Goal: Task Accomplishment & Management: Complete application form

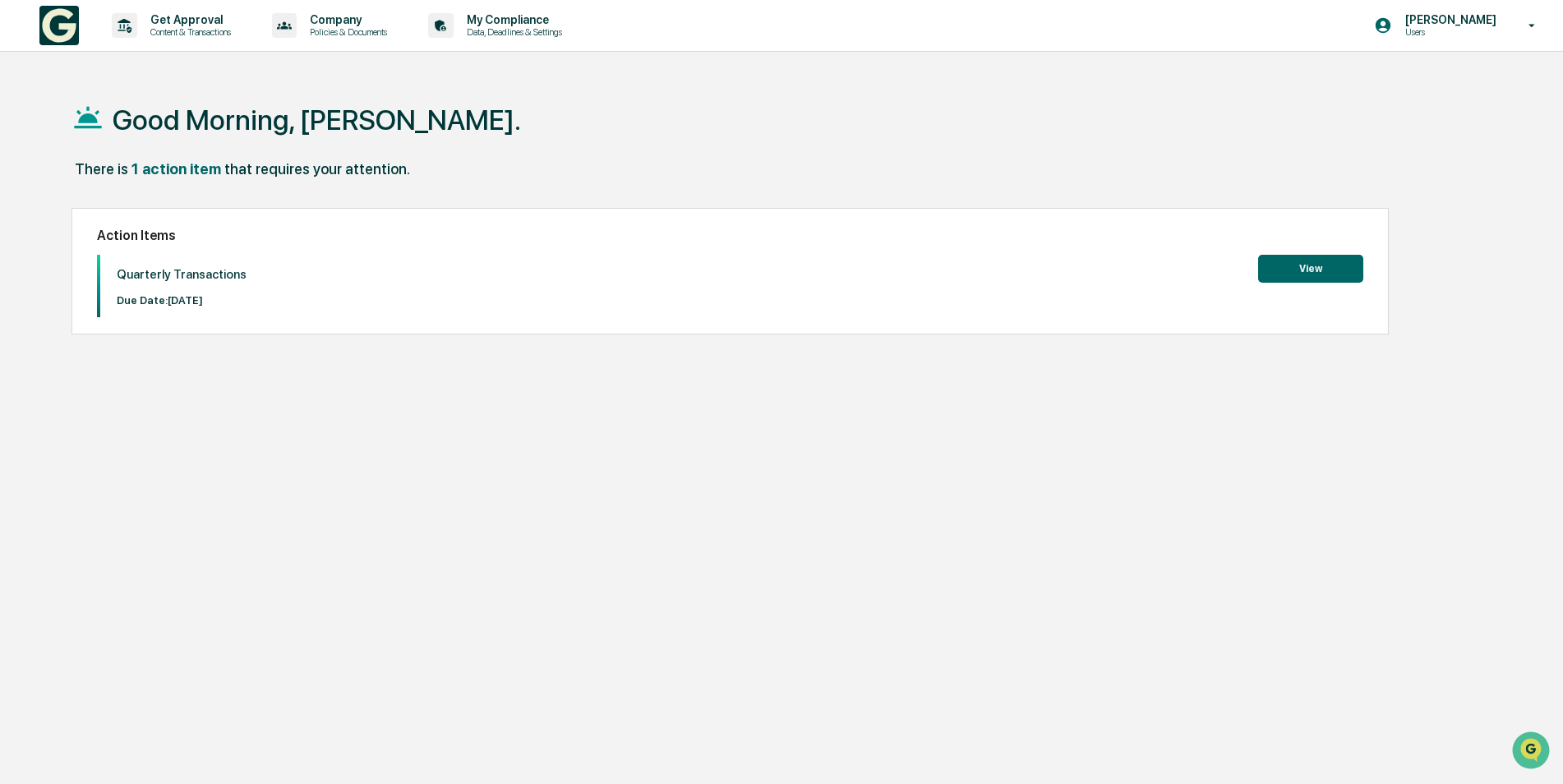
click at [1308, 265] on button "View" at bounding box center [1310, 268] width 105 height 28
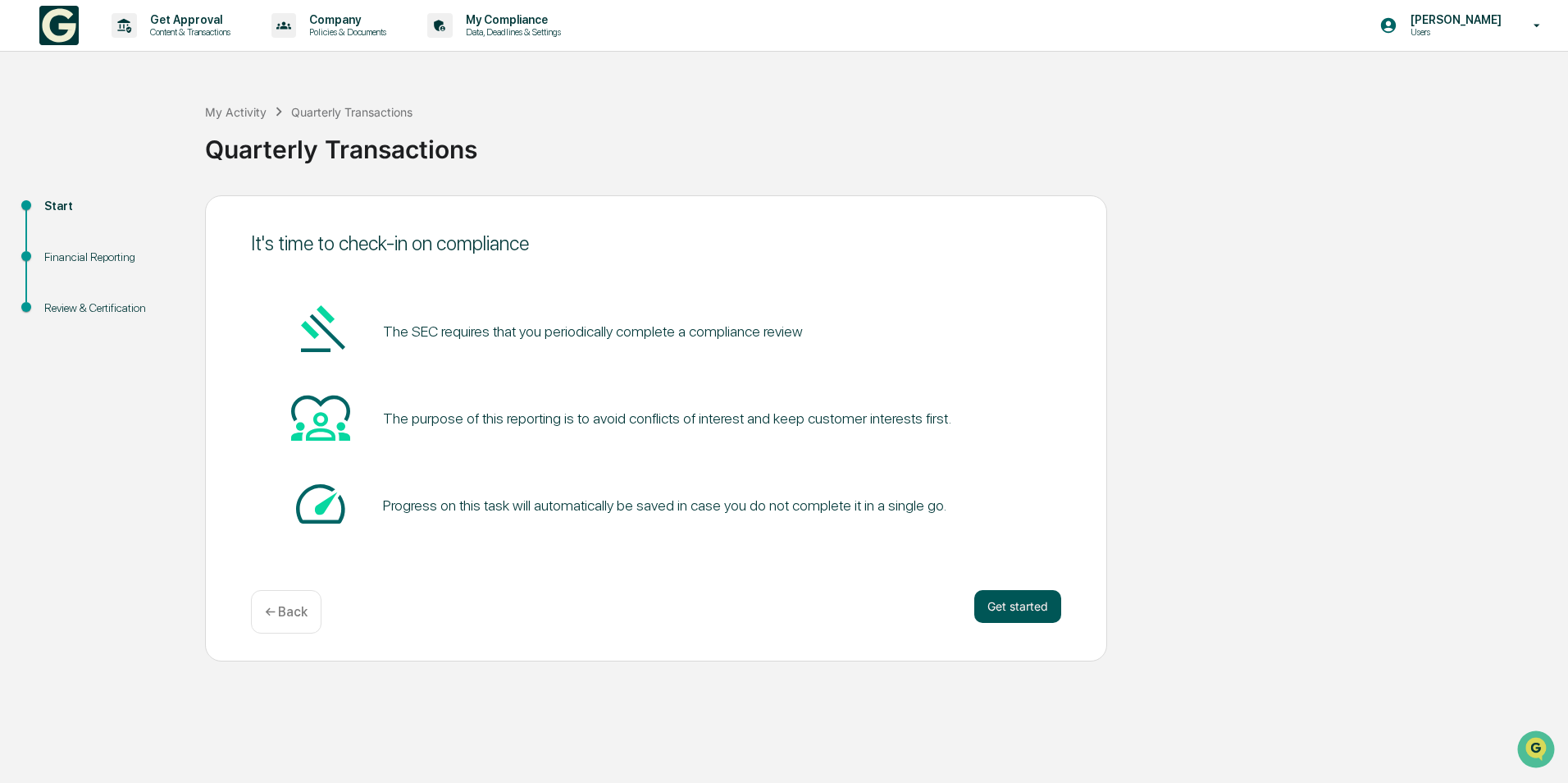
click at [1003, 601] on button "Get started" at bounding box center [1017, 605] width 87 height 33
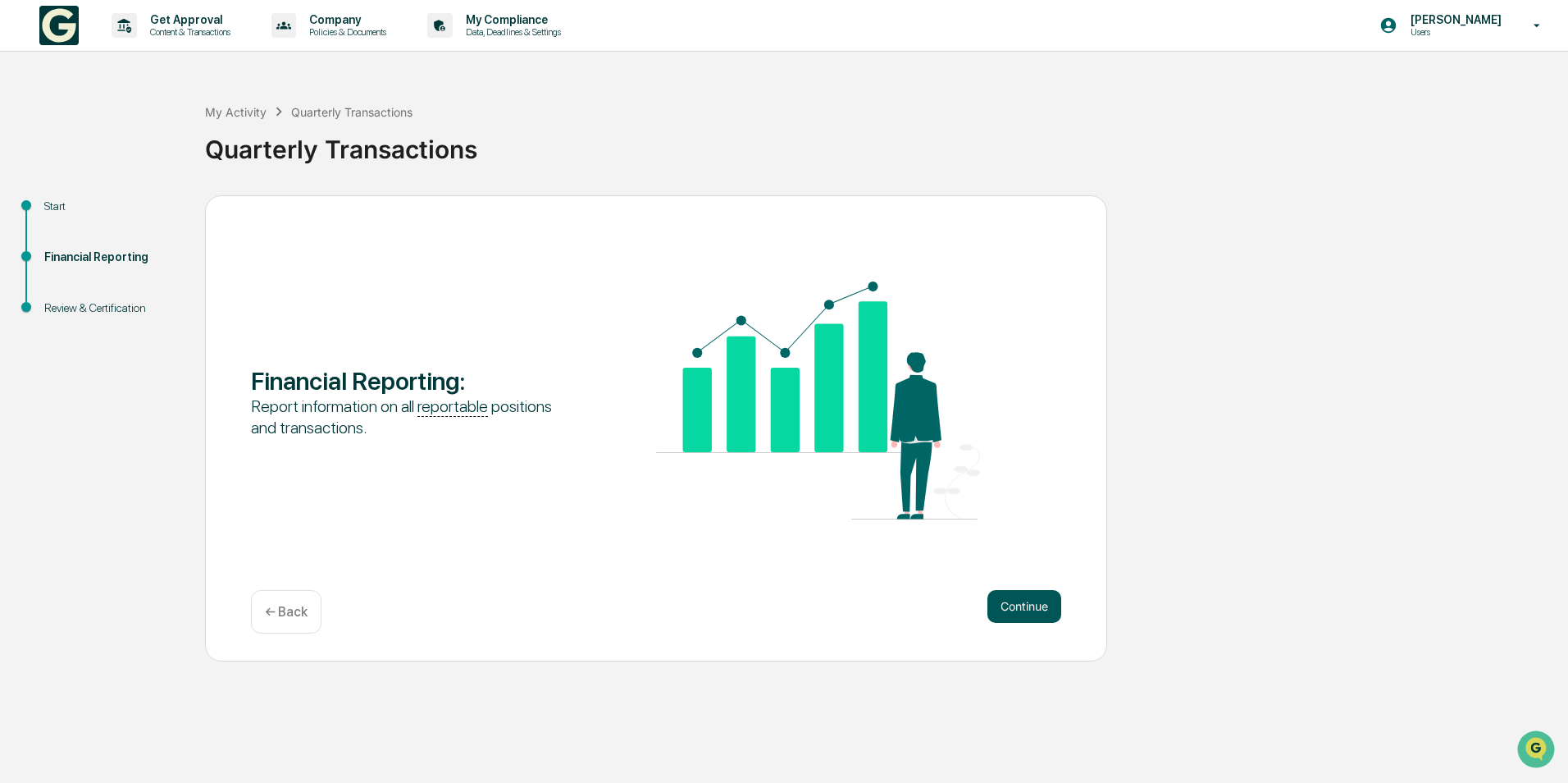
drag, startPoint x: 1003, startPoint y: 601, endPoint x: 1012, endPoint y: 597, distance: 9.8
click at [1012, 597] on button "Continue" at bounding box center [1024, 605] width 74 height 33
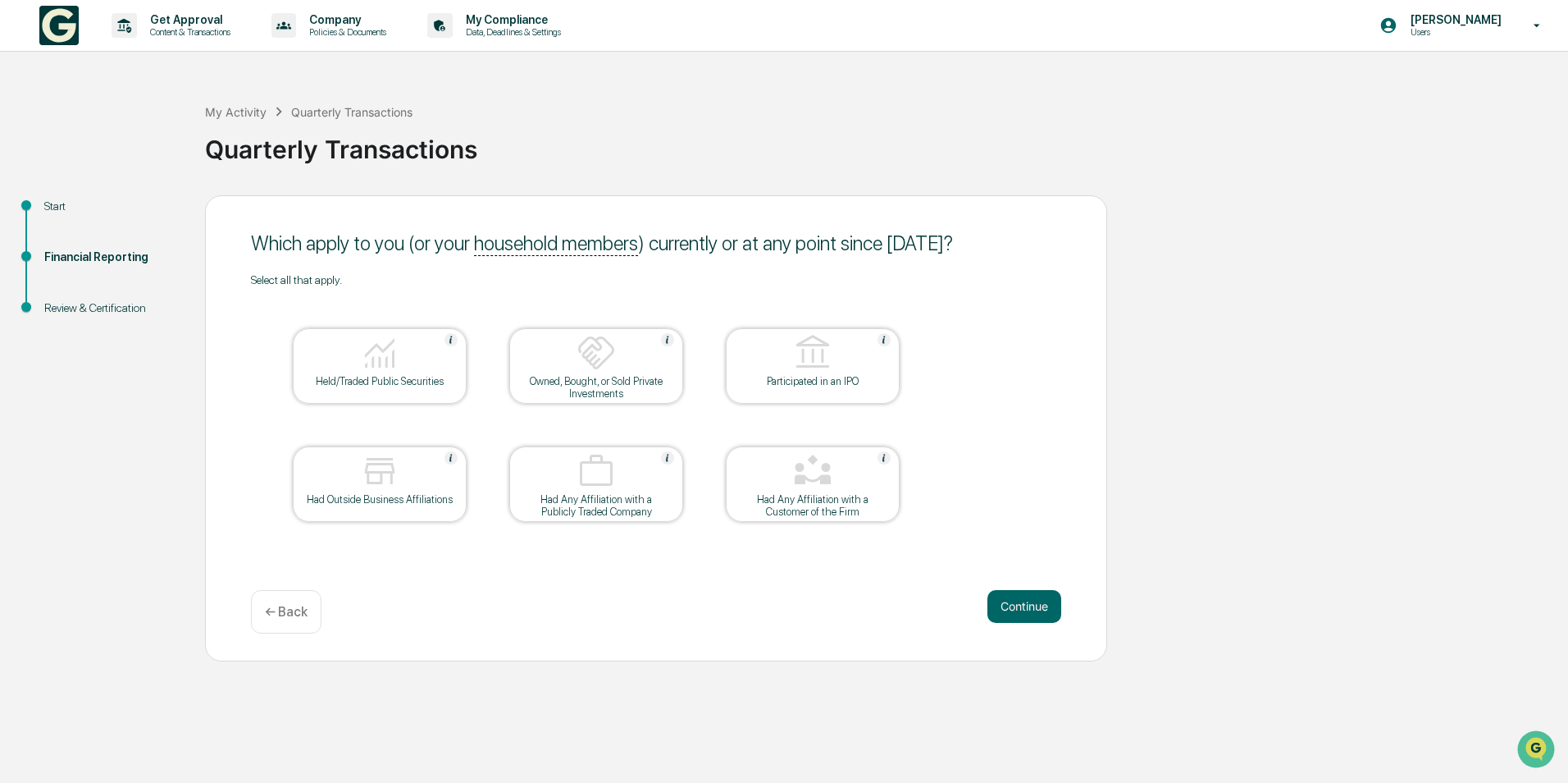
click at [408, 370] on div at bounding box center [380, 354] width 164 height 42
click at [351, 481] on div at bounding box center [380, 472] width 164 height 42
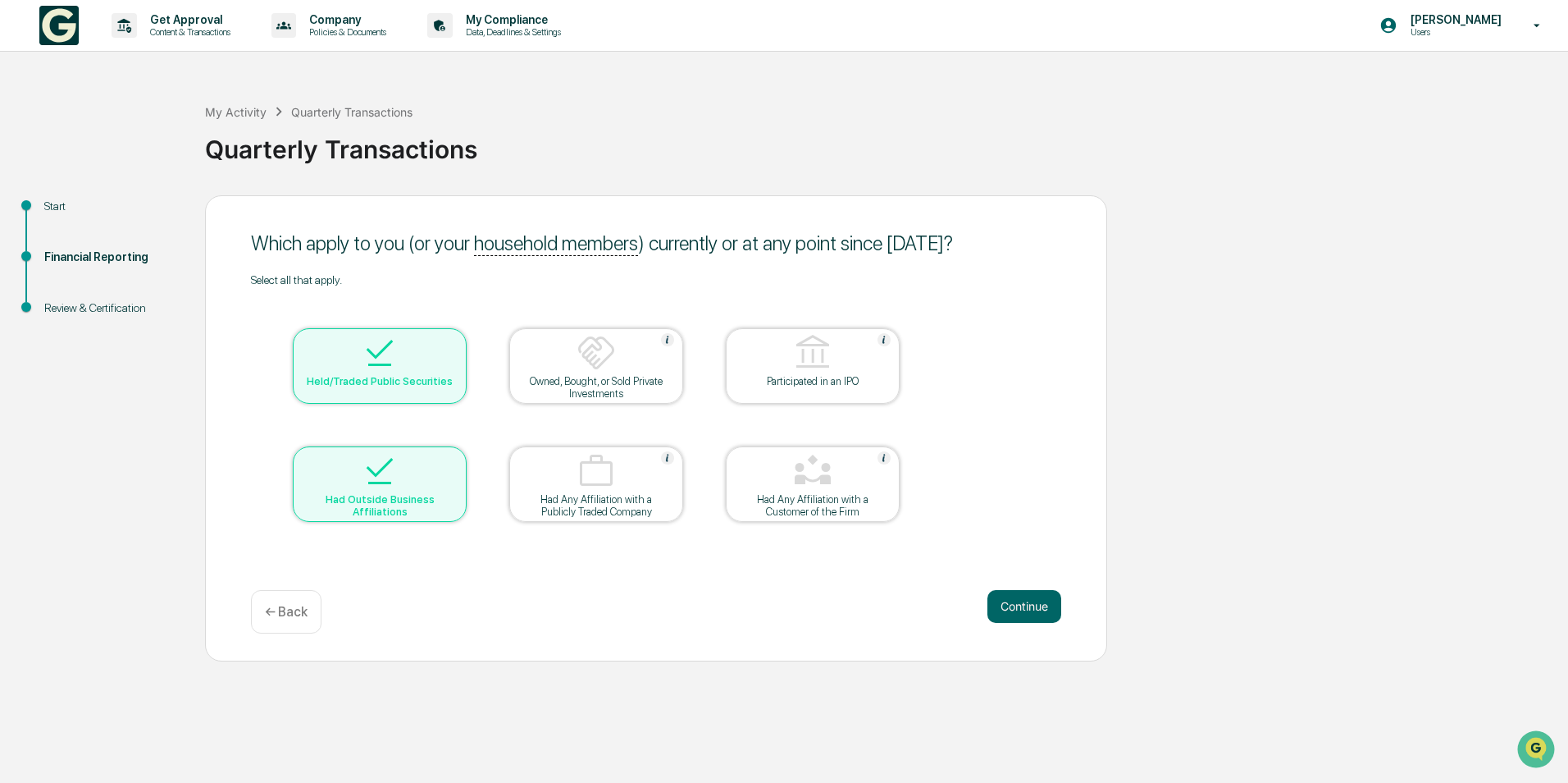
click at [640, 507] on div "Had Any Affiliation with a Publicly Traded Company" at bounding box center [596, 506] width 148 height 24
click at [1033, 606] on button "Continue" at bounding box center [1024, 605] width 74 height 33
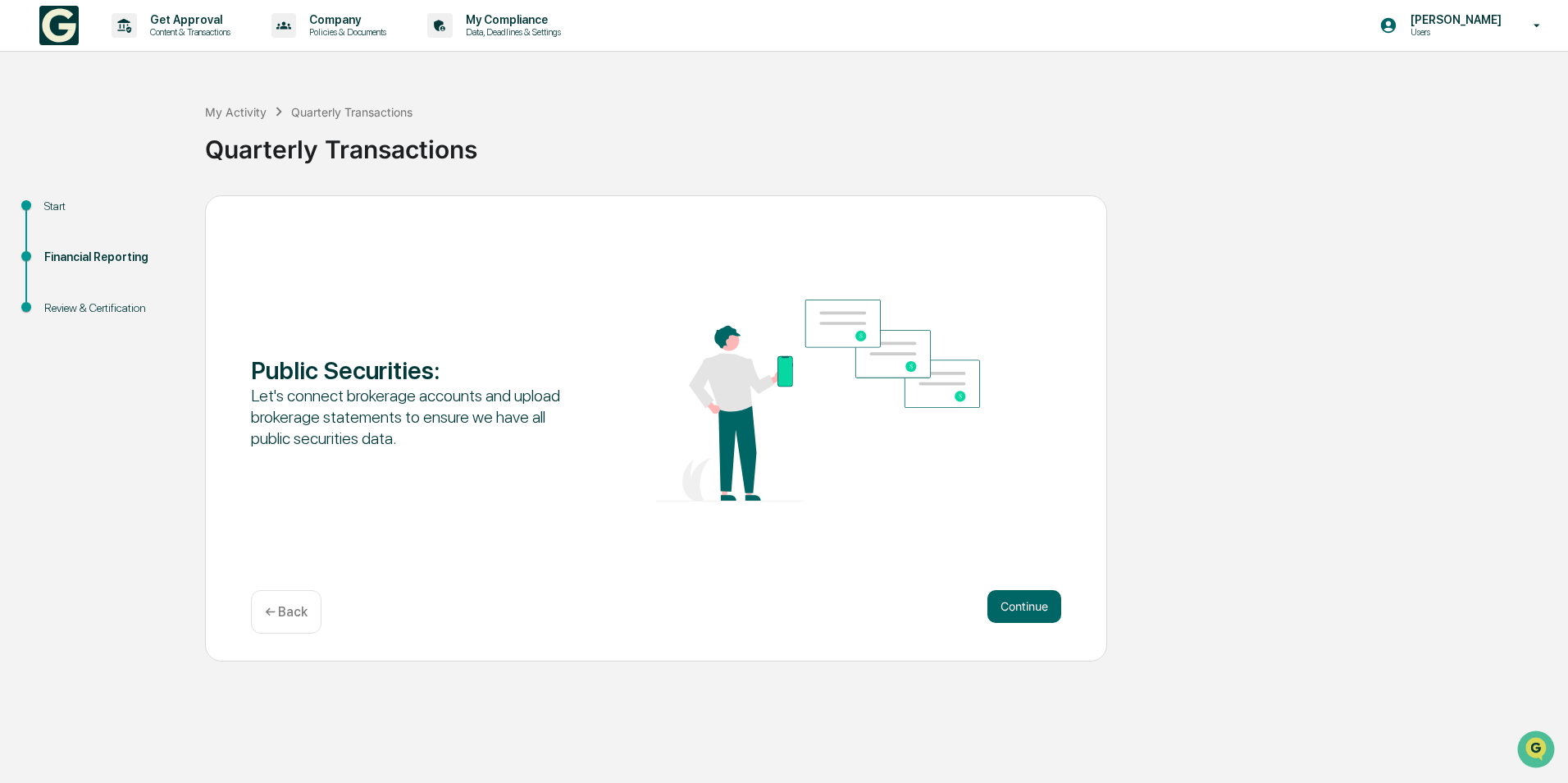
click at [1033, 606] on button "Continue" at bounding box center [1024, 605] width 74 height 33
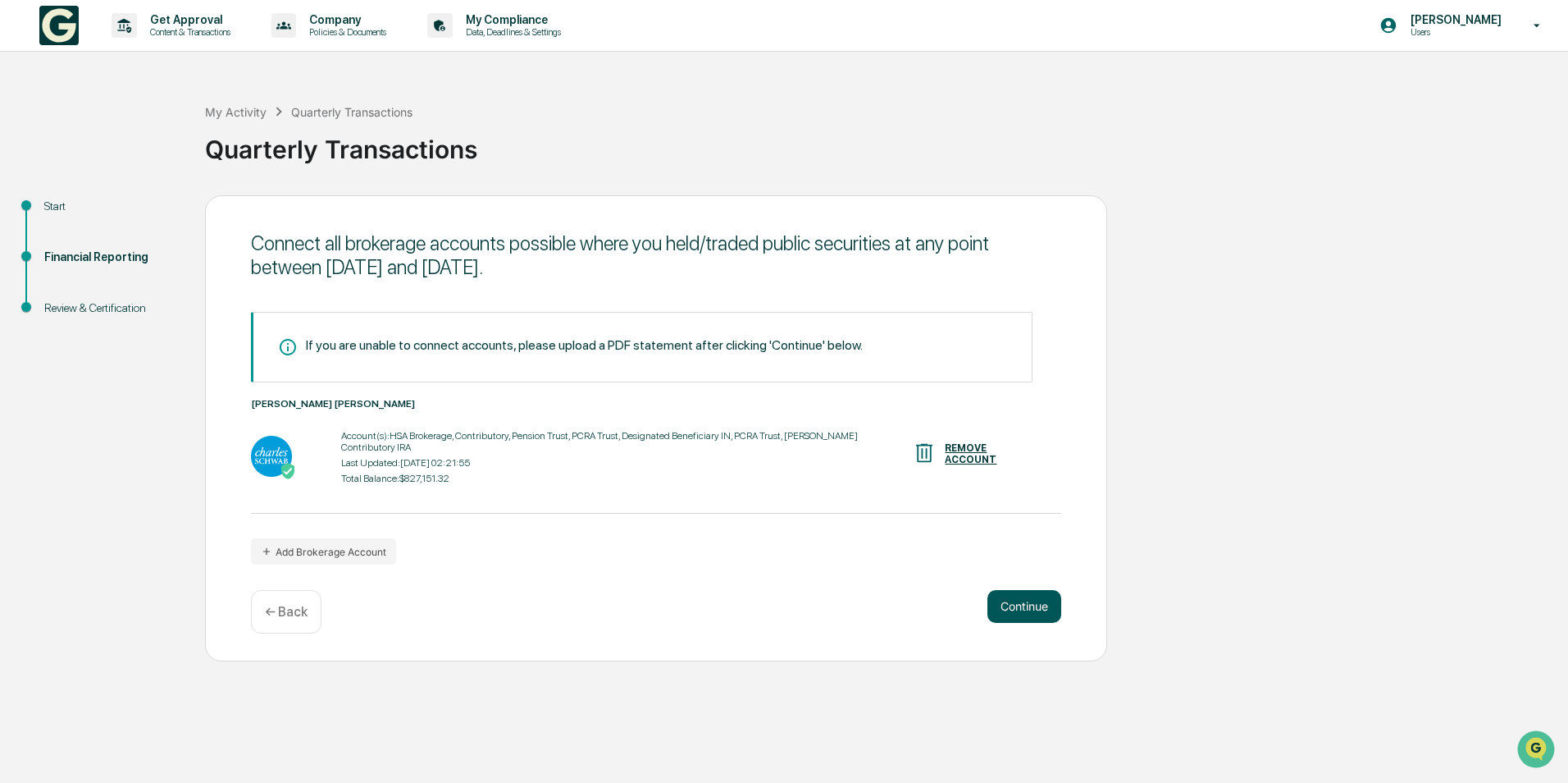
click at [1004, 611] on button "Continue" at bounding box center [1024, 605] width 74 height 33
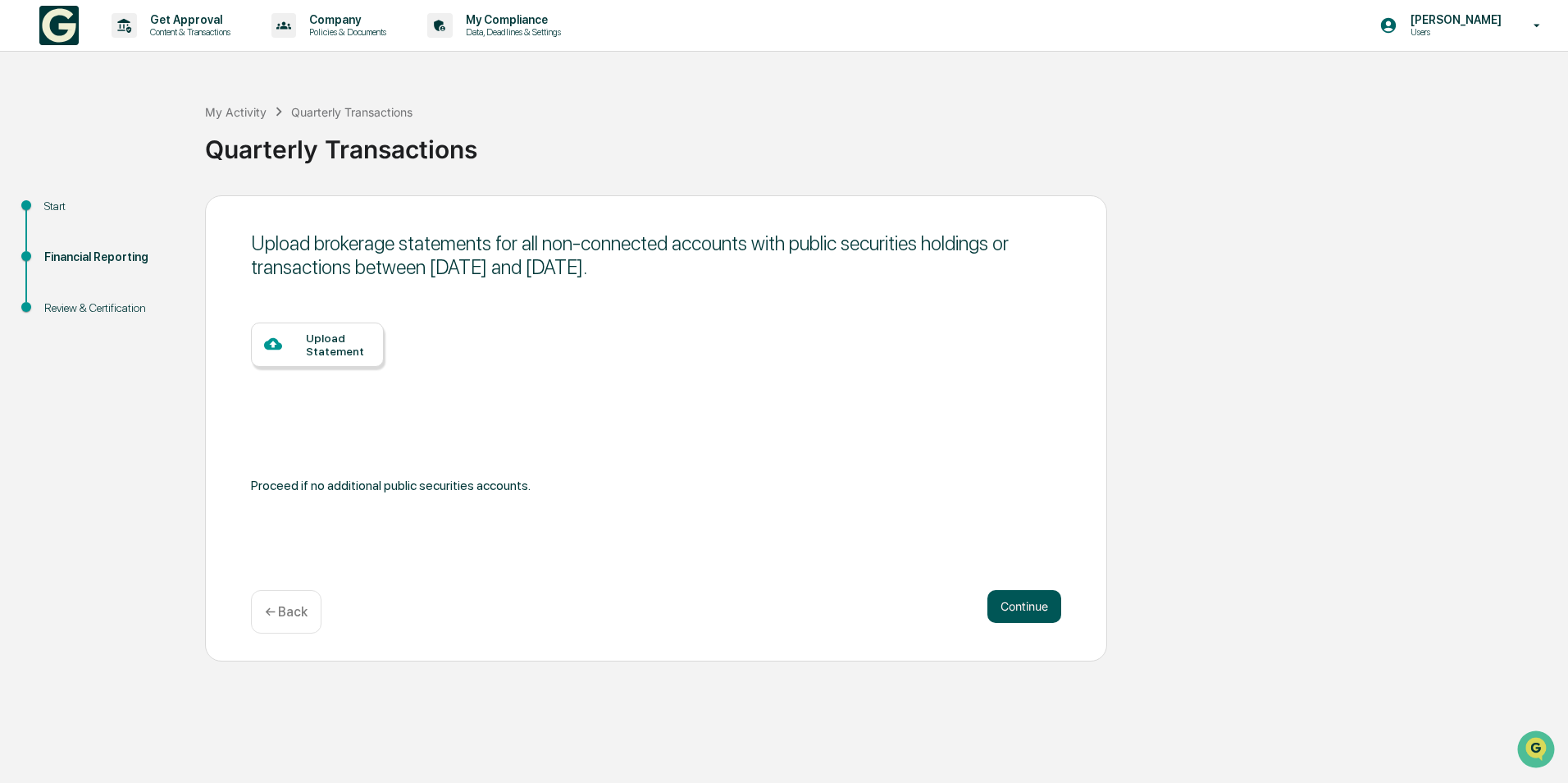
click at [1037, 601] on button "Continue" at bounding box center [1024, 605] width 74 height 33
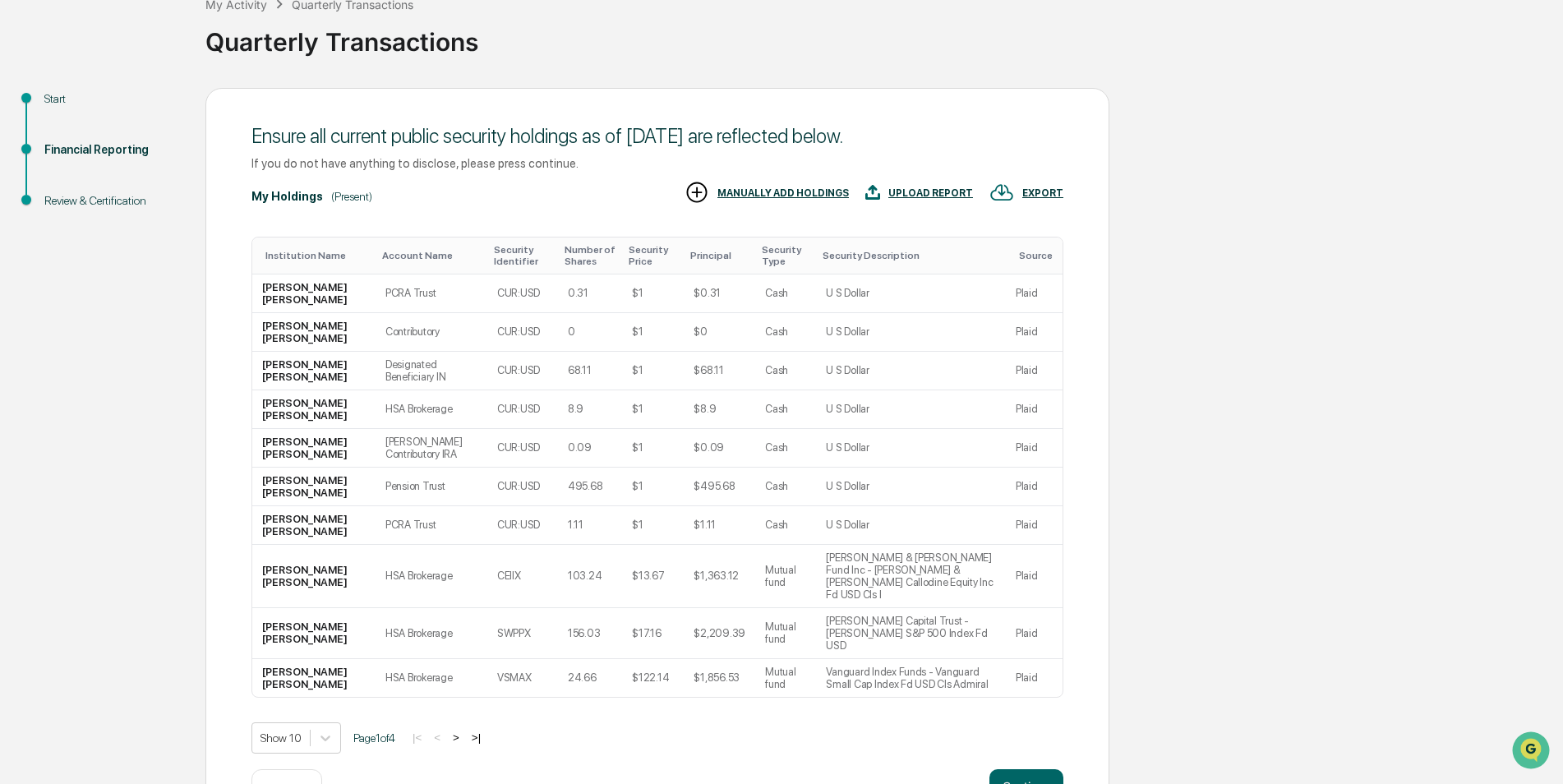
scroll to position [128, 0]
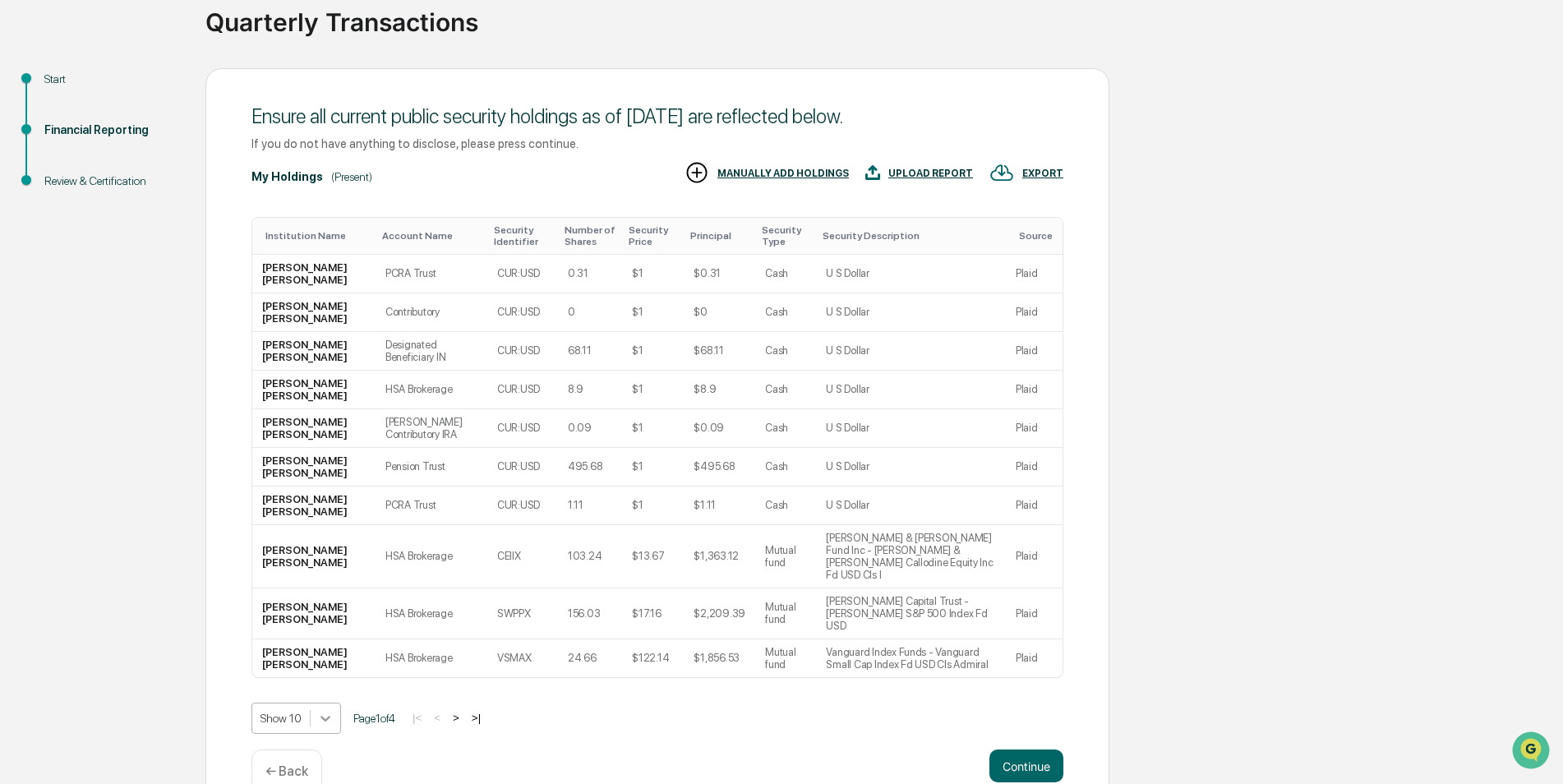
click at [326, 681] on body "Get Approval Content & Transactions Company Policies & Documents My Compliance …" at bounding box center [782, 346] width 1563 height 948
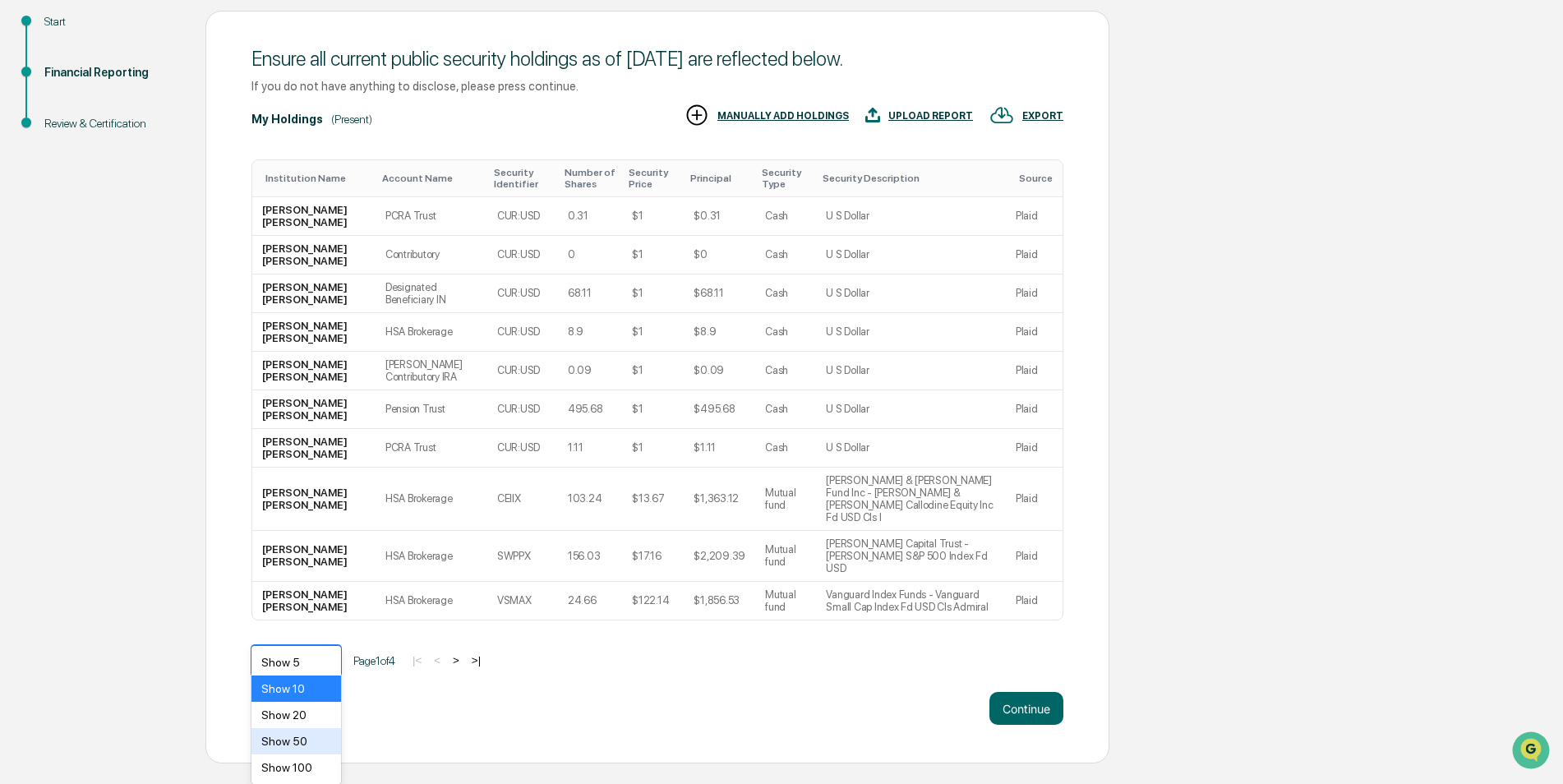
click at [301, 736] on div "Show 50" at bounding box center [297, 741] width 90 height 26
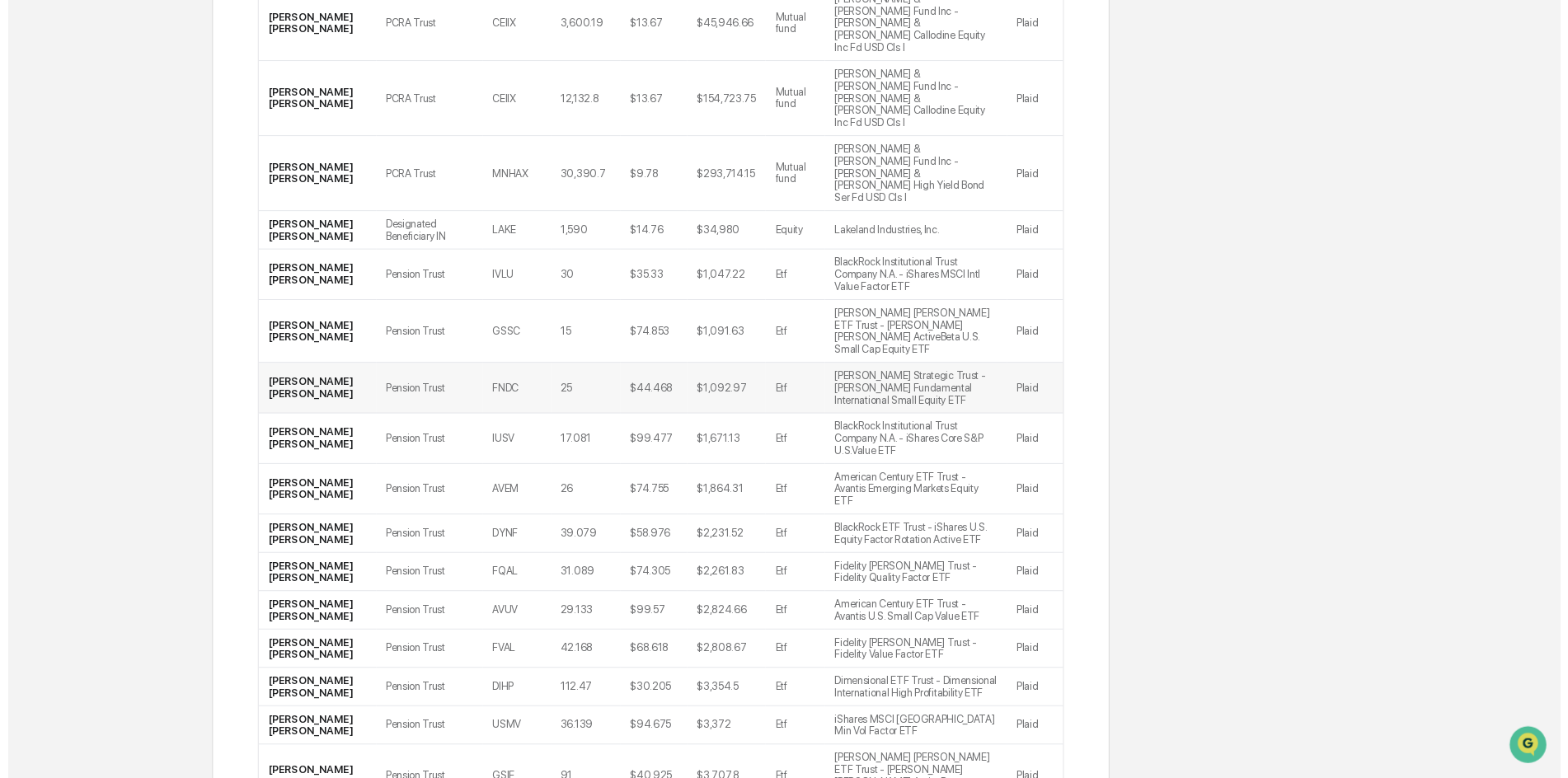
scroll to position [1224, 0]
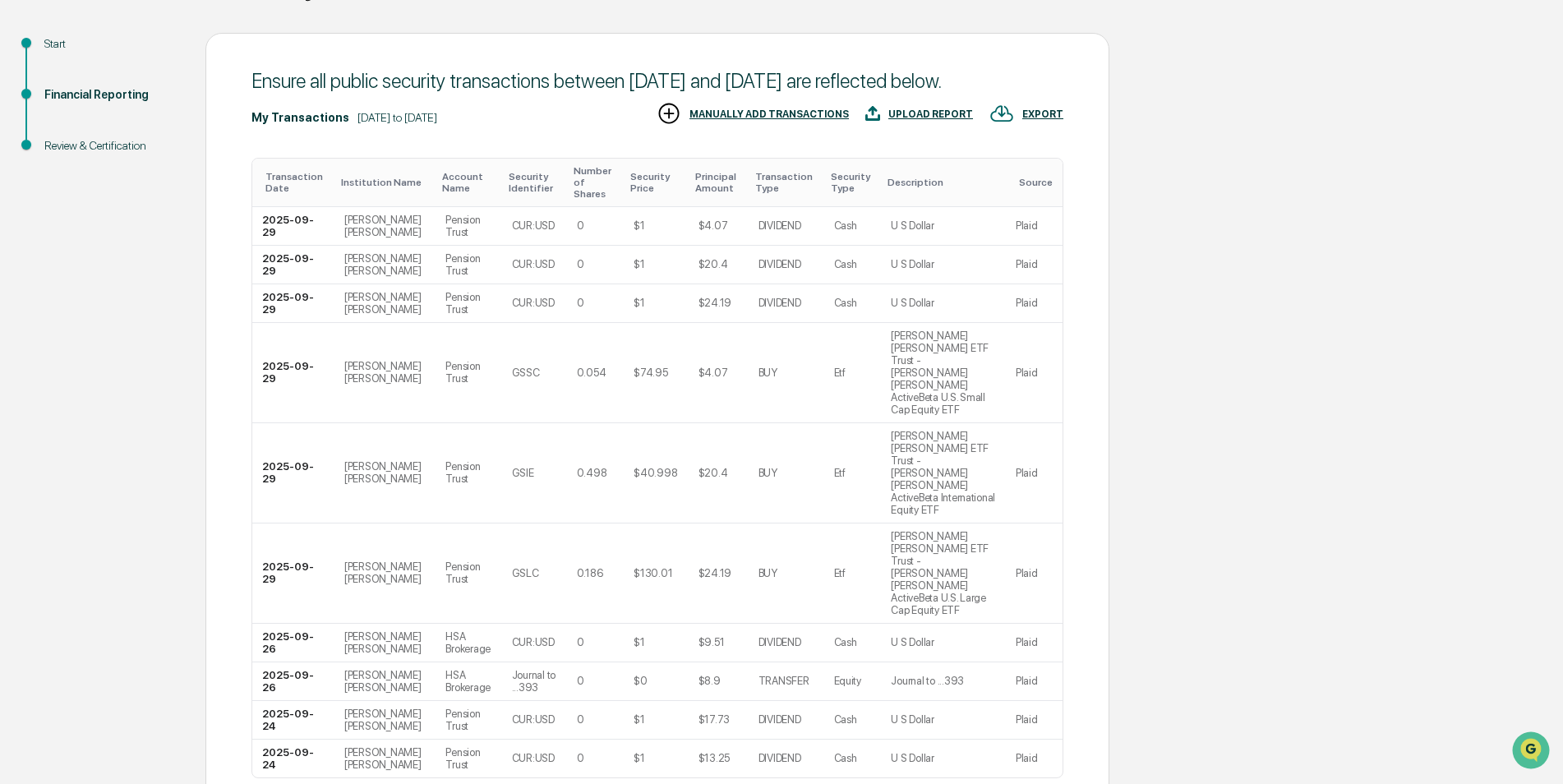
scroll to position [164, 0]
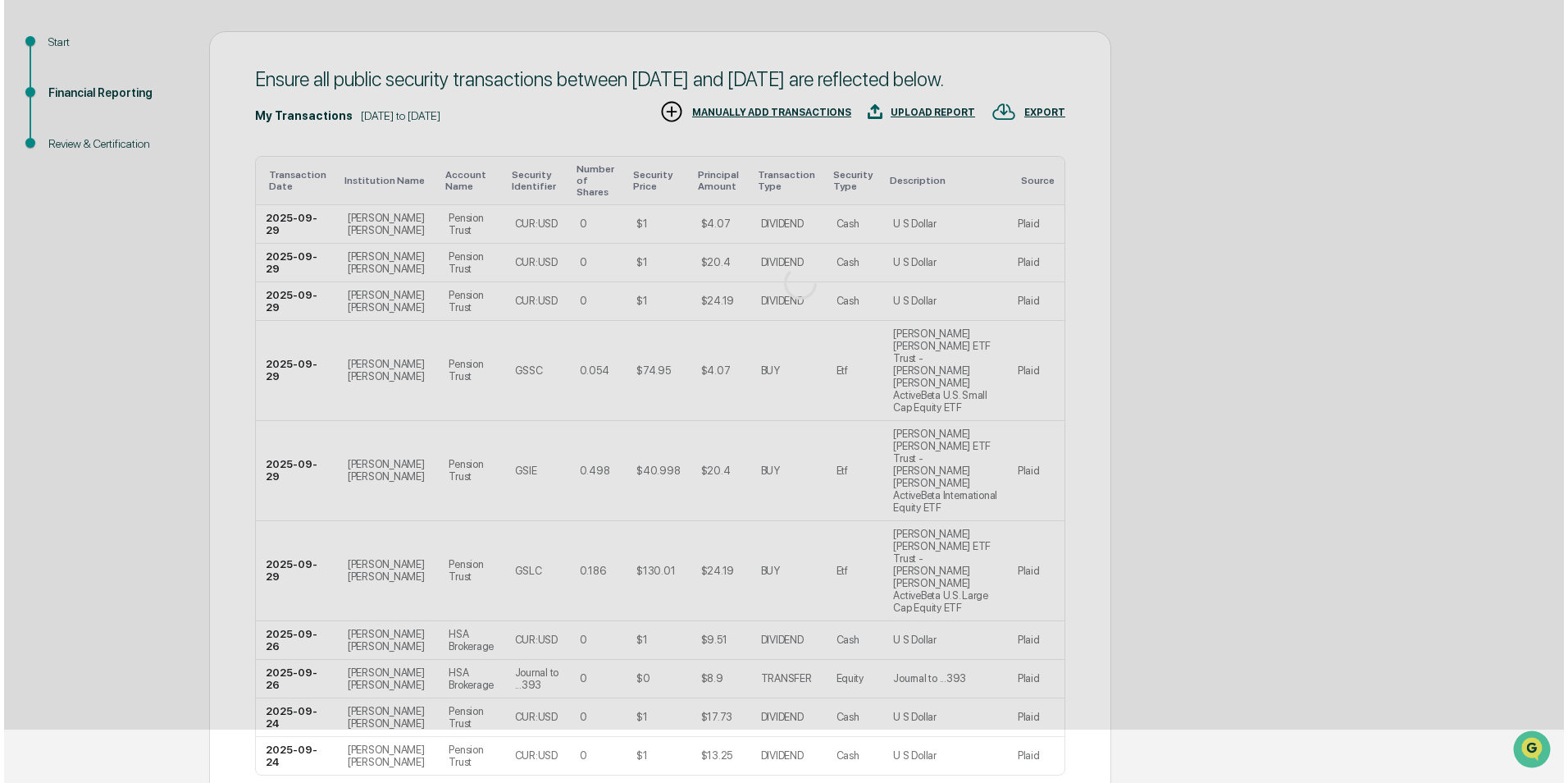
scroll to position [0, 0]
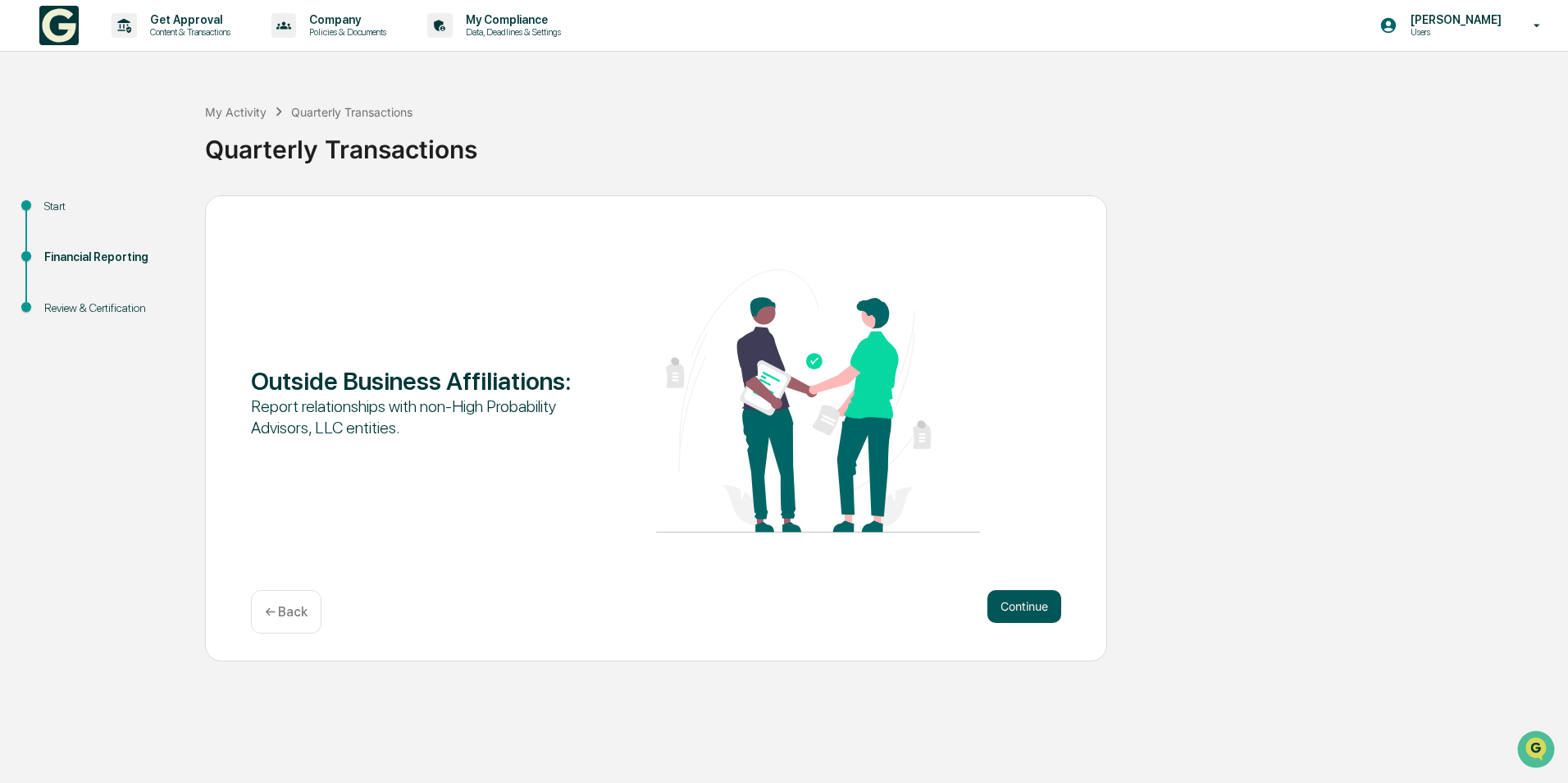
click at [1038, 597] on button "Continue" at bounding box center [1024, 605] width 74 height 33
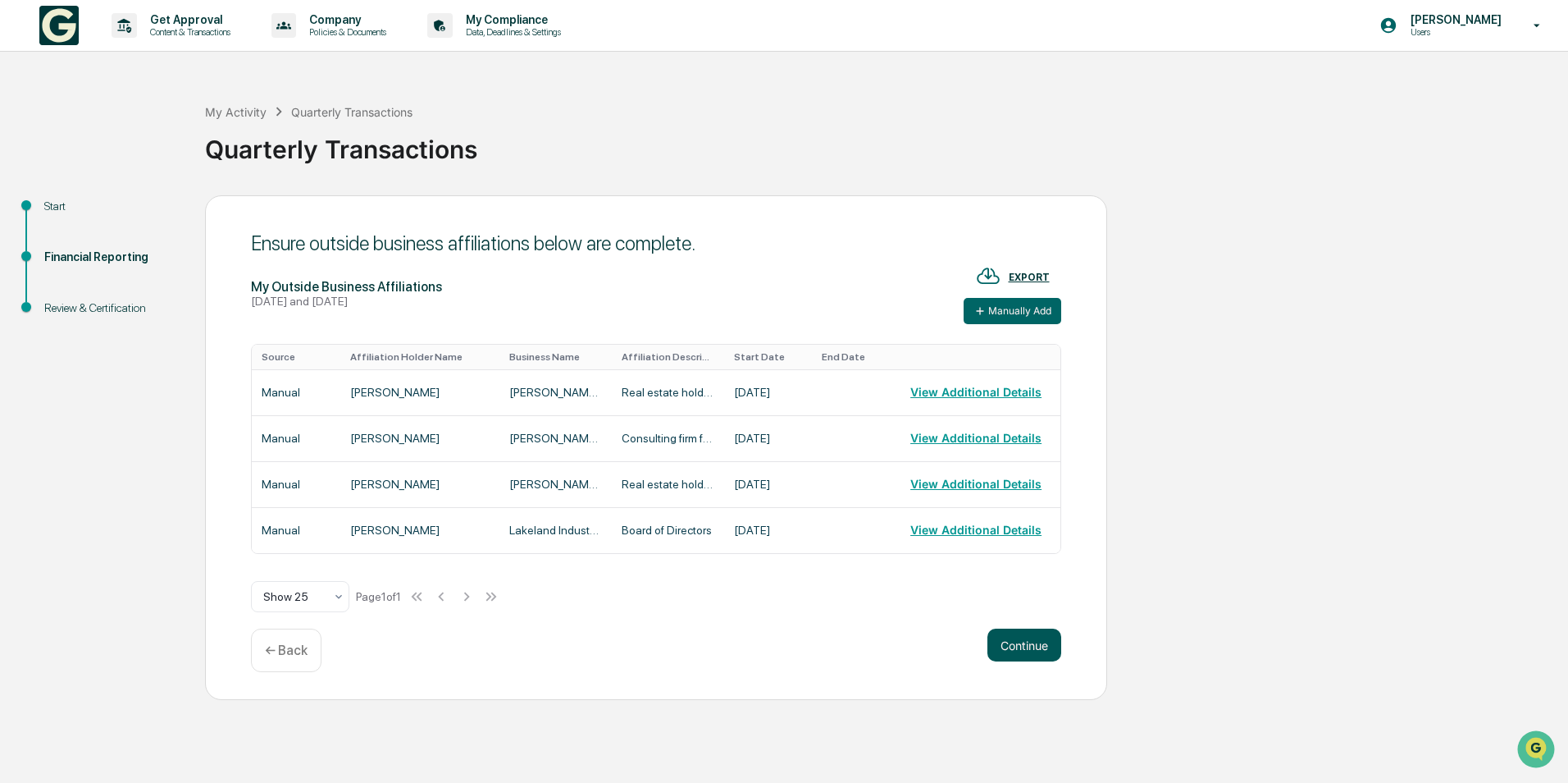
click at [1040, 653] on button "Continue" at bounding box center [1024, 644] width 74 height 33
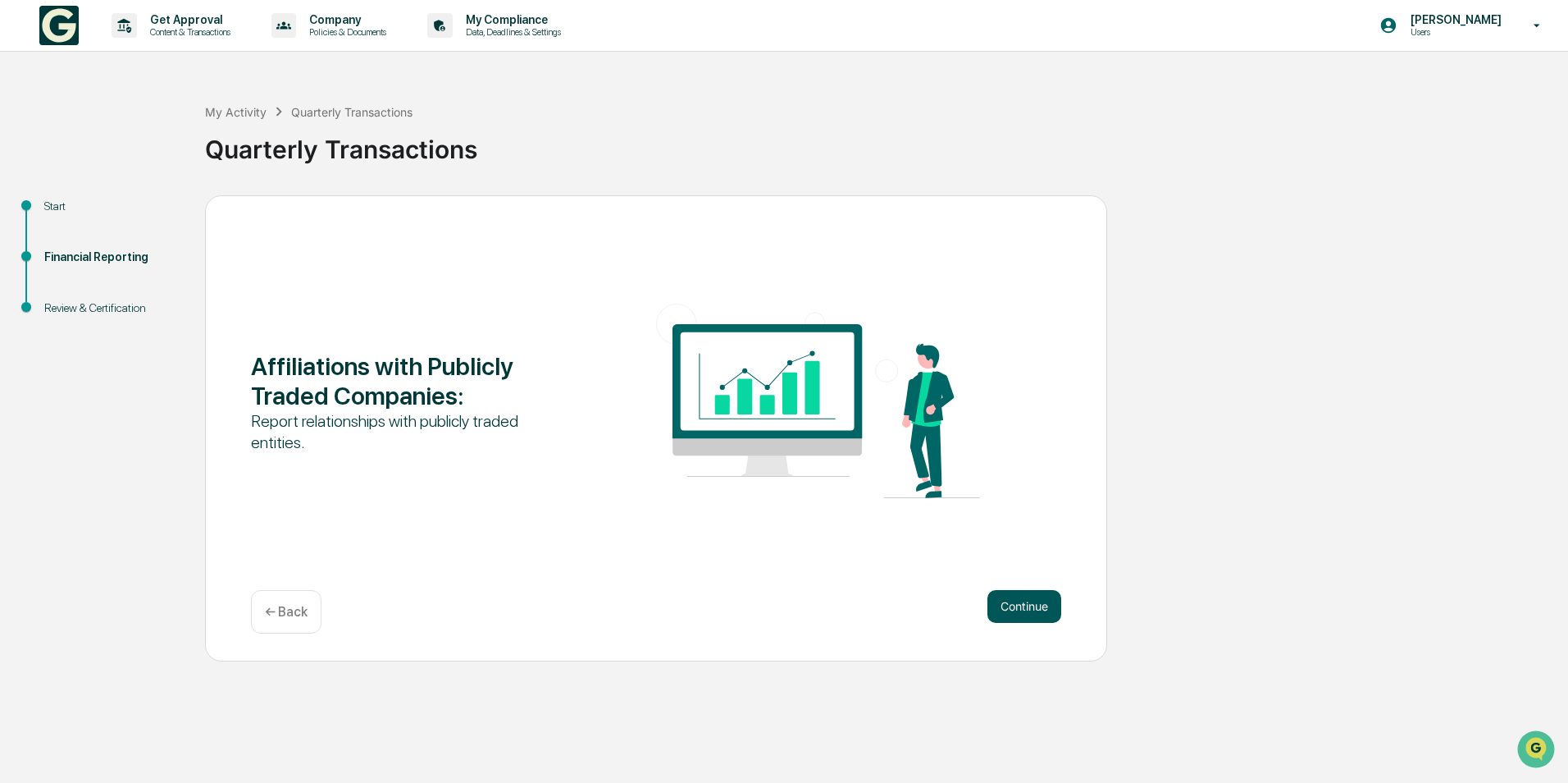
click at [1037, 610] on button "Continue" at bounding box center [1024, 605] width 74 height 33
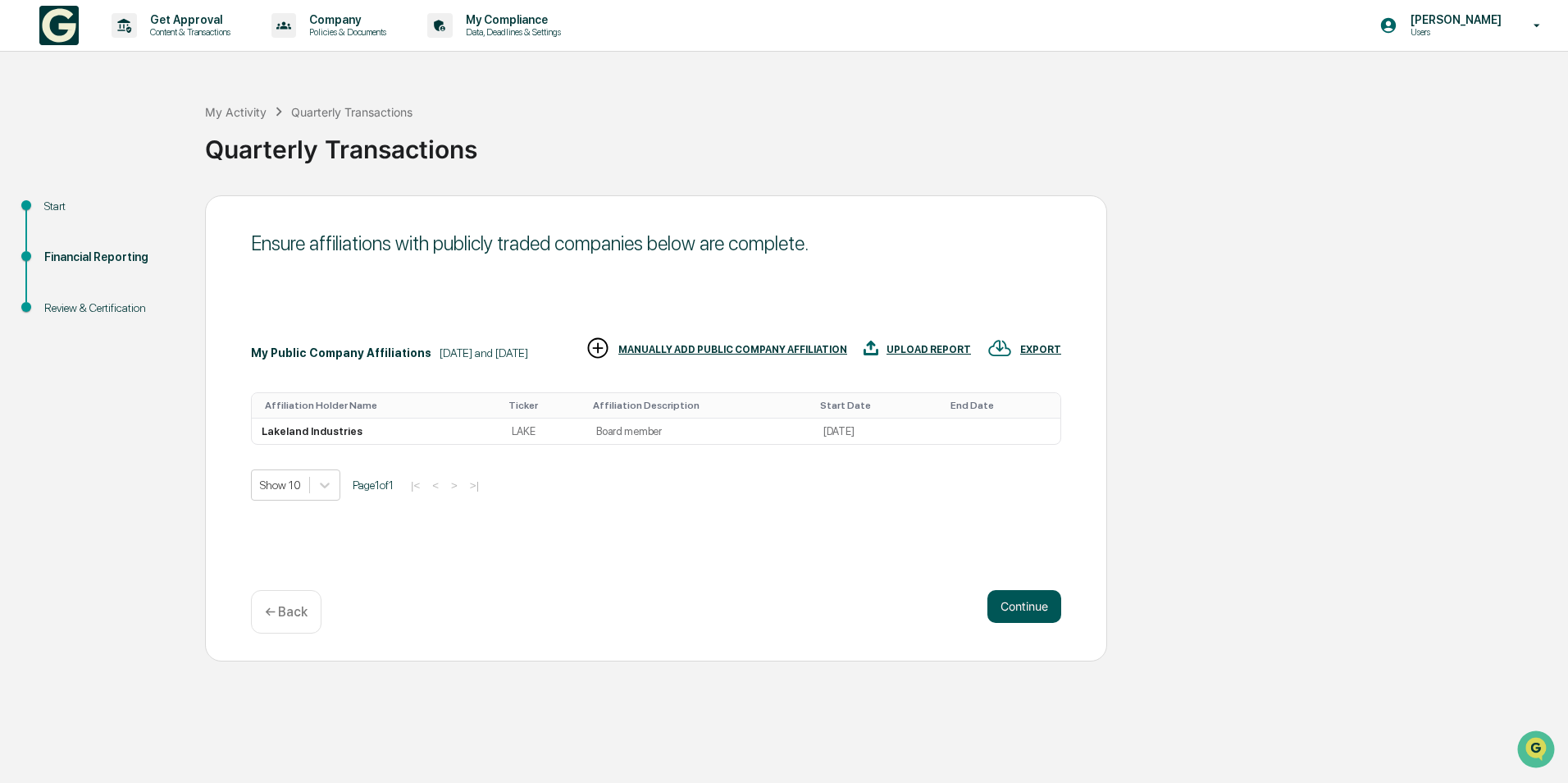
click at [1017, 605] on button "Continue" at bounding box center [1024, 605] width 74 height 33
